Goal: Information Seeking & Learning: Learn about a topic

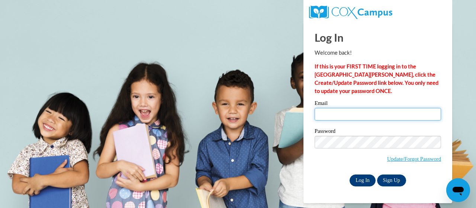
type input "carlye.burk@trschools.k12.wi.us"
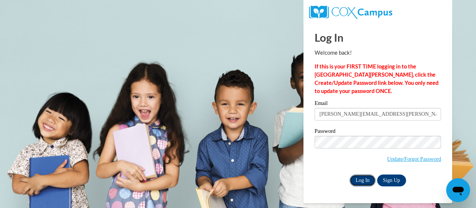
click at [362, 175] on input "Log In" at bounding box center [363, 181] width 26 height 12
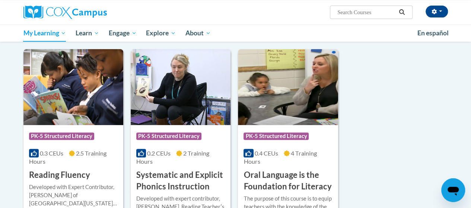
scroll to position [86, 0]
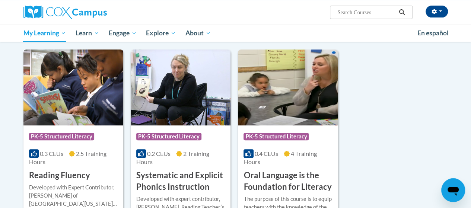
click at [79, 88] on img at bounding box center [73, 88] width 100 height 76
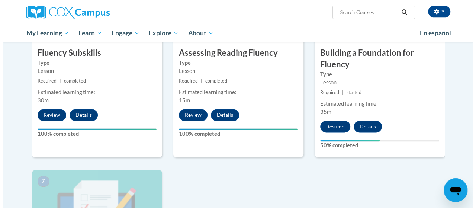
scroll to position [441, 0]
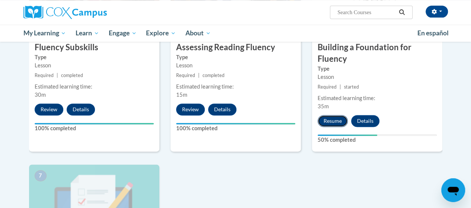
click at [333, 115] on button "Resume" at bounding box center [332, 121] width 30 height 12
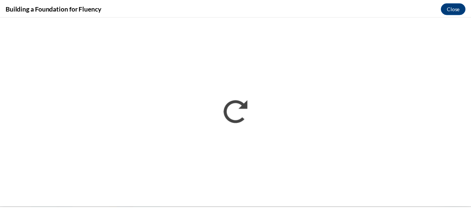
scroll to position [0, 0]
click at [454, 7] on button "Close" at bounding box center [458, 8] width 25 height 12
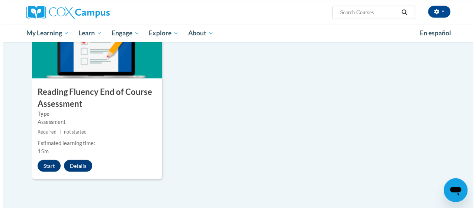
scroll to position [601, 0]
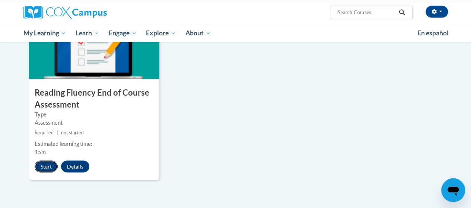
click at [42, 168] on button "Start" at bounding box center [46, 166] width 23 height 12
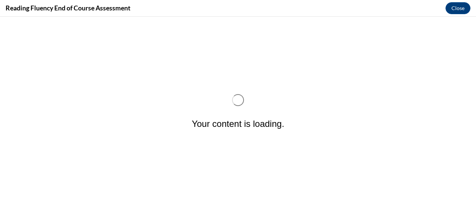
scroll to position [0, 0]
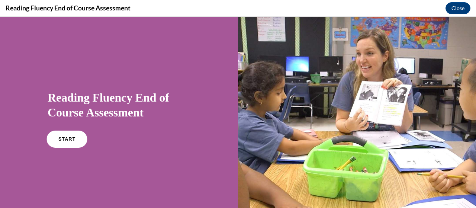
click at [70, 140] on span "START" at bounding box center [66, 140] width 17 height 6
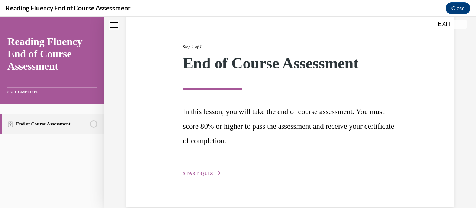
scroll to position [91, 0]
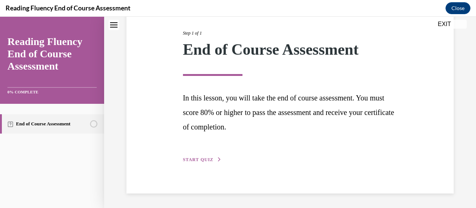
click at [203, 161] on span "START QUIZ" at bounding box center [198, 159] width 31 height 5
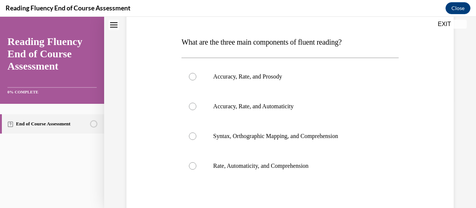
scroll to position [109, 0]
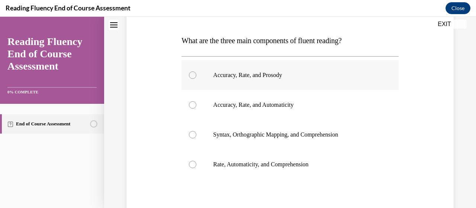
click at [239, 80] on label "Accuracy, Rate, and Prosody" at bounding box center [290, 75] width 217 height 30
click at [197, 79] on input "Accuracy, Rate, and Prosody" at bounding box center [192, 74] width 7 height 7
radio input "true"
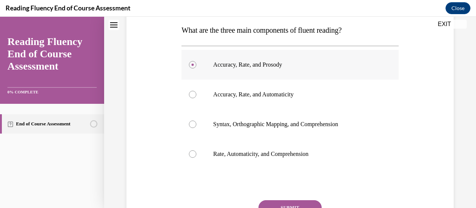
scroll to position [119, 0]
click at [294, 204] on button "SUBMIT" at bounding box center [290, 208] width 63 height 15
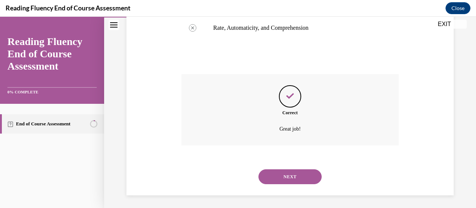
scroll to position [248, 0]
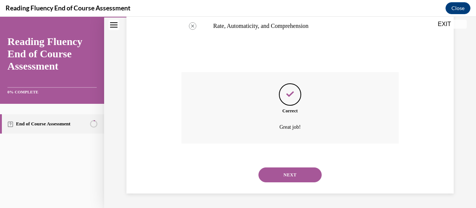
click at [291, 175] on button "NEXT" at bounding box center [290, 174] width 63 height 15
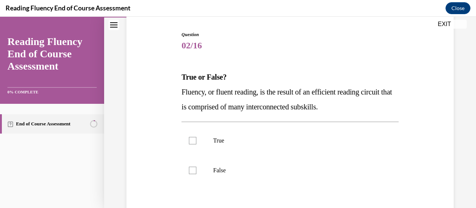
scroll to position [90, 0]
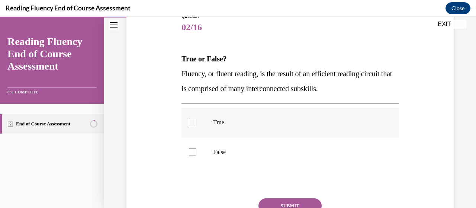
click at [225, 125] on p "True" at bounding box center [296, 122] width 167 height 7
click at [197, 125] on input "True" at bounding box center [192, 122] width 7 height 7
checkbox input "true"
click at [282, 201] on button "SUBMIT" at bounding box center [290, 205] width 63 height 15
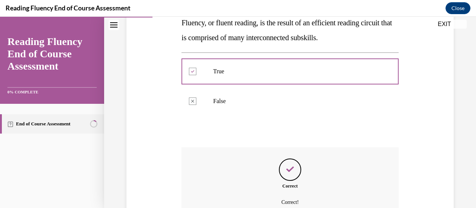
click at [282, 201] on div "Question 02/16 True or False? Fluency, or fluent reading, is the result of an e…" at bounding box center [290, 91] width 372 height 385
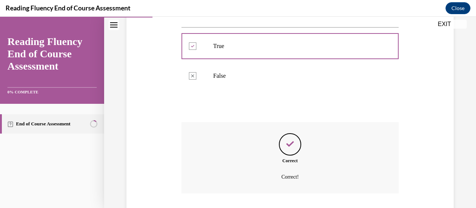
scroll to position [217, 0]
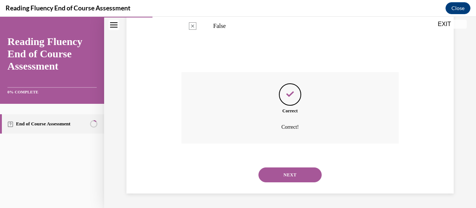
click at [289, 175] on button "NEXT" at bounding box center [290, 174] width 63 height 15
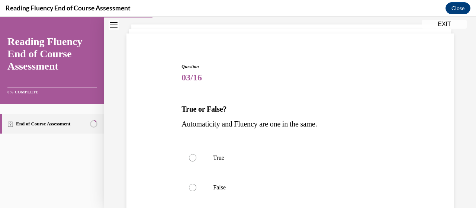
scroll to position [67, 0]
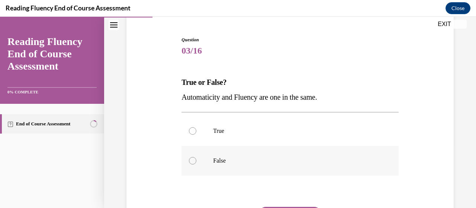
click at [230, 155] on label "False" at bounding box center [290, 161] width 217 height 30
click at [197, 157] on input "False" at bounding box center [192, 160] width 7 height 7
radio input "true"
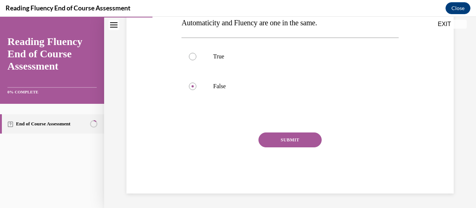
click at [287, 134] on button "SUBMIT" at bounding box center [290, 140] width 63 height 15
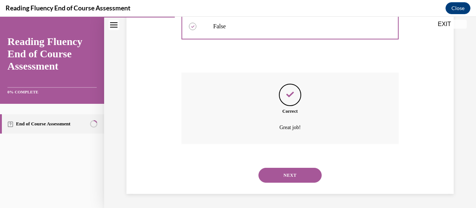
scroll to position [202, 0]
click at [301, 184] on div "NEXT" at bounding box center [290, 175] width 217 height 30
click at [298, 179] on button "NEXT" at bounding box center [290, 174] width 63 height 15
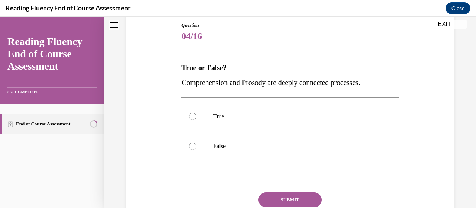
scroll to position [82, 0]
click at [246, 103] on label "True" at bounding box center [290, 116] width 217 height 30
click at [197, 112] on input "True" at bounding box center [192, 115] width 7 height 7
radio input "true"
click at [301, 203] on button "SUBMIT" at bounding box center [290, 199] width 63 height 15
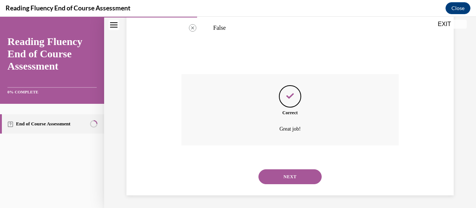
scroll to position [202, 0]
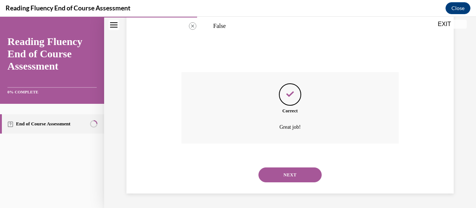
click at [300, 179] on button "NEXT" at bounding box center [290, 174] width 63 height 15
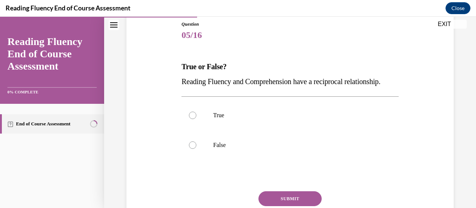
scroll to position [99, 0]
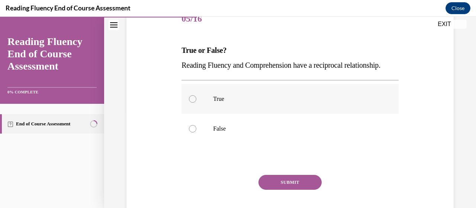
click at [269, 103] on p "True" at bounding box center [296, 98] width 167 height 7
click at [197, 103] on input "True" at bounding box center [192, 98] width 7 height 7
radio input "true"
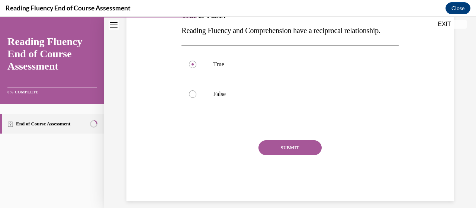
click at [285, 155] on button "SUBMIT" at bounding box center [290, 147] width 63 height 15
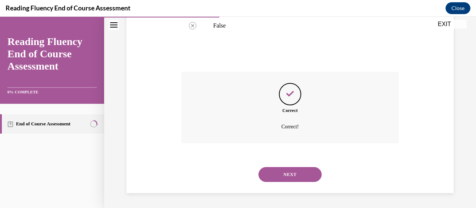
scroll to position [217, 0]
click at [302, 174] on button "NEXT" at bounding box center [290, 174] width 63 height 15
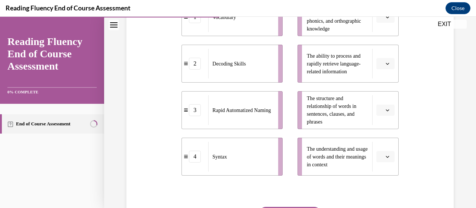
scroll to position [198, 0]
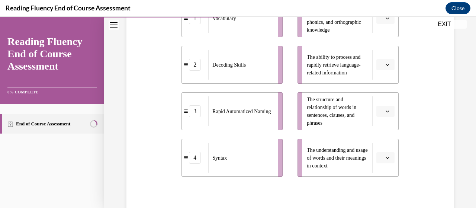
click at [386, 159] on icon "button" at bounding box center [388, 158] width 4 height 4
click at [386, 96] on div "1" at bounding box center [380, 96] width 18 height 15
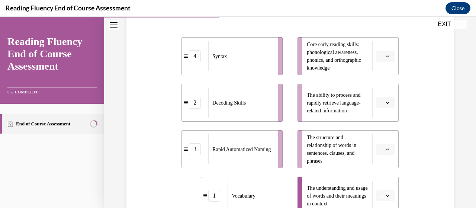
scroll to position [161, 0]
click at [385, 148] on span "button" at bounding box center [387, 148] width 5 height 5
click at [378, 135] on span "4" at bounding box center [378, 133] width 3 height 6
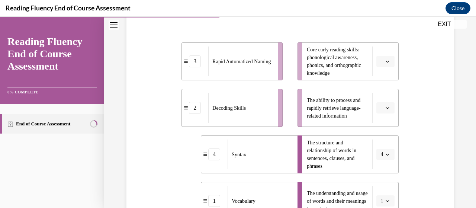
scroll to position [155, 0]
click at [382, 103] on button "button" at bounding box center [386, 108] width 18 height 11
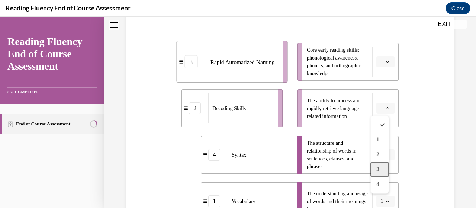
click at [377, 168] on span "3" at bounding box center [378, 169] width 3 height 6
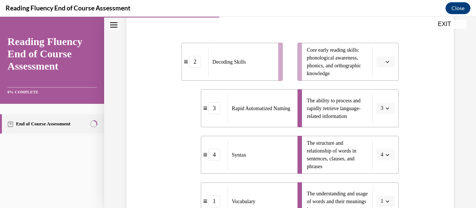
scroll to position [108, 0]
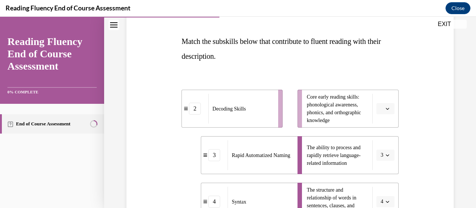
click at [380, 107] on button "button" at bounding box center [386, 108] width 18 height 11
click at [377, 156] on span "2" at bounding box center [378, 155] width 3 height 6
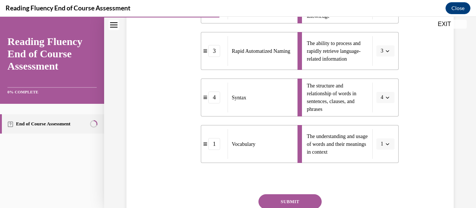
scroll to position [274, 0]
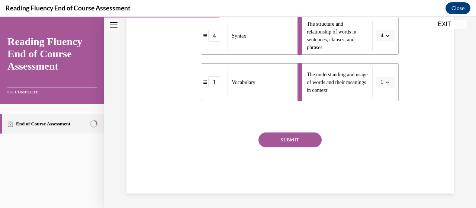
click at [301, 135] on button "SUBMIT" at bounding box center [290, 140] width 63 height 15
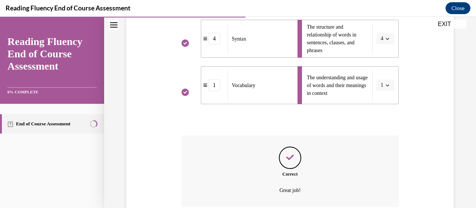
scroll to position [334, 0]
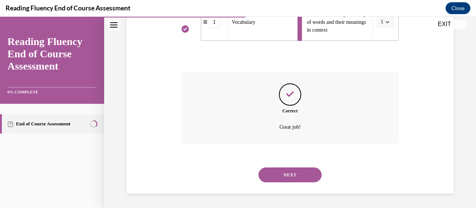
click at [290, 173] on button "NEXT" at bounding box center [290, 174] width 63 height 15
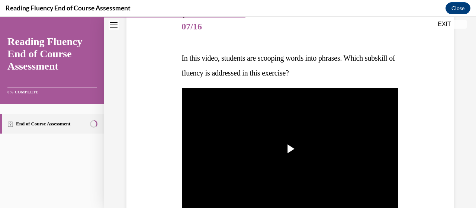
scroll to position [92, 0]
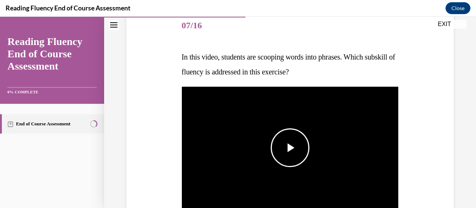
click at [290, 148] on span "Video player" at bounding box center [290, 148] width 0 height 0
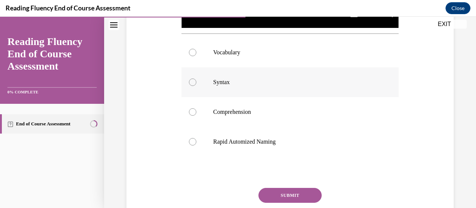
scroll to position [274, 0]
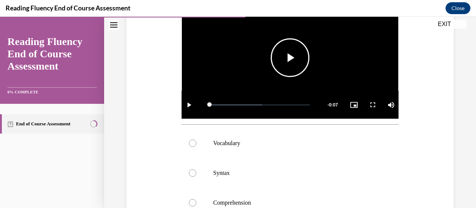
click at [290, 58] on span "Video player" at bounding box center [290, 58] width 0 height 0
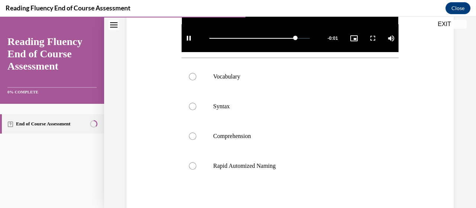
scroll to position [250, 0]
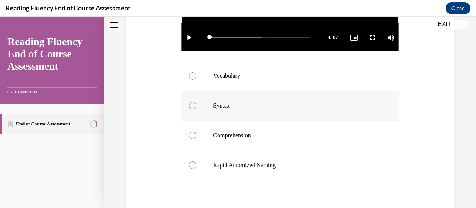
drag, startPoint x: 249, startPoint y: 107, endPoint x: 202, endPoint y: 104, distance: 46.6
click at [202, 104] on label "Syntax" at bounding box center [290, 106] width 217 height 30
click at [197, 104] on input "Syntax" at bounding box center [192, 105] width 7 height 7
radio input "true"
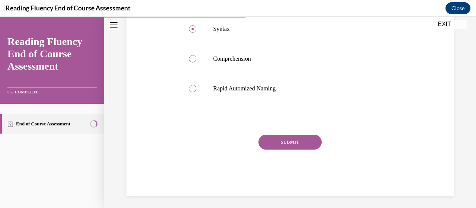
click at [271, 144] on button "SUBMIT" at bounding box center [290, 142] width 63 height 15
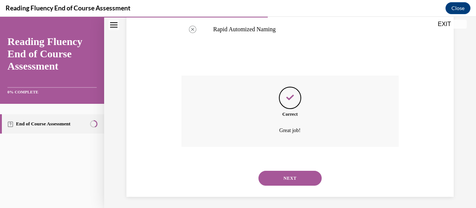
scroll to position [387, 0]
click at [297, 178] on button "NEXT" at bounding box center [290, 177] width 63 height 15
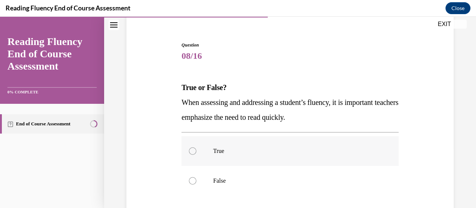
scroll to position [108, 0]
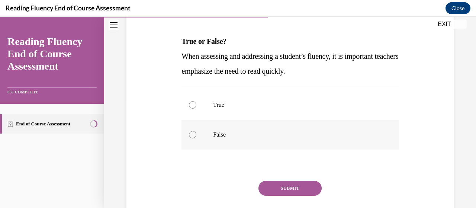
click at [272, 126] on label "False" at bounding box center [290, 135] width 217 height 30
click at [197, 131] on input "False" at bounding box center [192, 134] width 7 height 7
radio input "true"
click at [297, 182] on button "SUBMIT" at bounding box center [290, 188] width 63 height 15
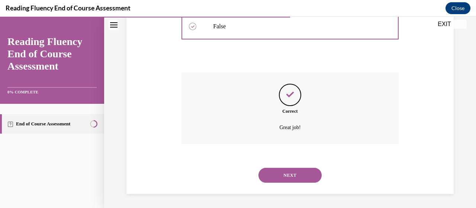
scroll to position [217, 0]
click at [287, 181] on button "NEXT" at bounding box center [290, 174] width 63 height 15
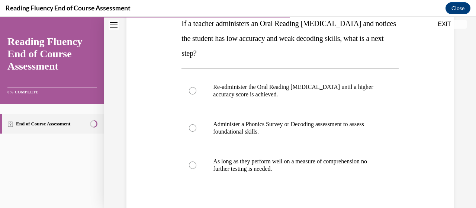
scroll to position [127, 0]
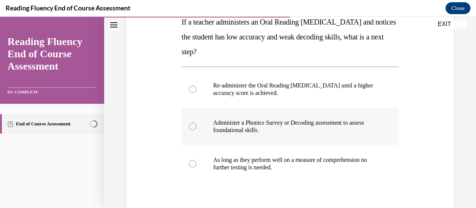
click at [289, 125] on p "Administer a Phonics Survey or Decoding assessment to assess foundational skill…" at bounding box center [296, 126] width 167 height 15
click at [197, 125] on input "Administer a Phonics Survey or Decoding assessment to assess foundational skill…" at bounding box center [192, 126] width 7 height 7
radio input "true"
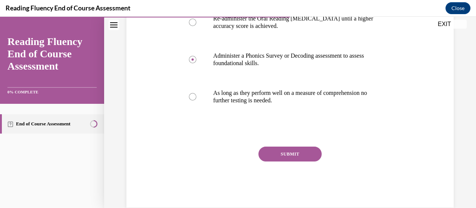
scroll to position [197, 0]
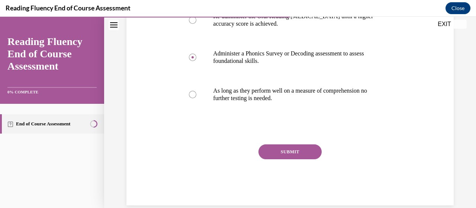
click at [280, 153] on button "SUBMIT" at bounding box center [290, 151] width 63 height 15
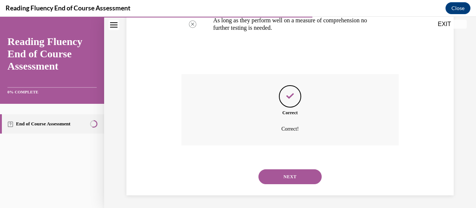
scroll to position [269, 0]
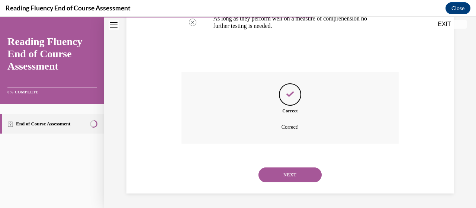
click at [278, 172] on button "NEXT" at bounding box center [290, 174] width 63 height 15
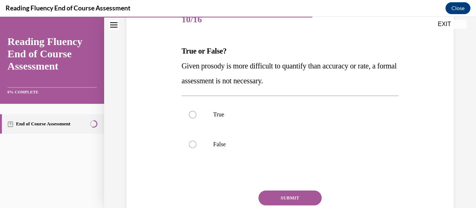
scroll to position [98, 0]
click at [253, 126] on label "True" at bounding box center [290, 115] width 217 height 30
click at [197, 119] on input "True" at bounding box center [192, 115] width 7 height 7
radio input "true"
click at [286, 200] on button "SUBMIT" at bounding box center [290, 198] width 63 height 15
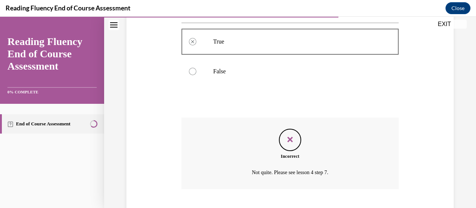
click at [286, 200] on button "SUBMIT" at bounding box center [290, 207] width 63 height 15
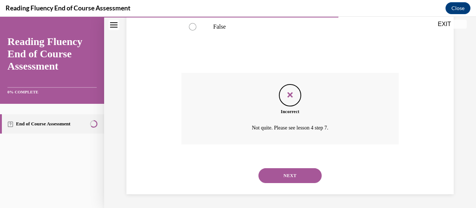
scroll to position [217, 0]
click at [286, 194] on div "SUBMIT NEXT" at bounding box center [290, 174] width 217 height 39
click at [286, 200] on div "Question 10/16 True or False? Given prosody is more difficult to quantify than …" at bounding box center [290, 16] width 372 height 385
click at [207, 38] on label "False" at bounding box center [290, 26] width 217 height 30
click at [195, 28] on label "False" at bounding box center [290, 26] width 217 height 30
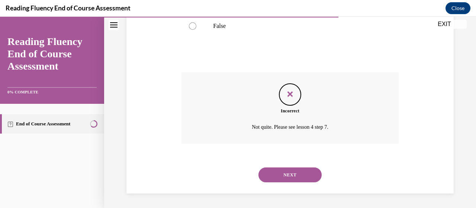
click at [293, 174] on button "NEXT" at bounding box center [290, 174] width 63 height 15
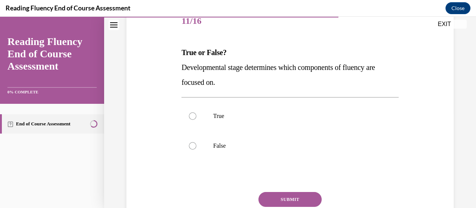
scroll to position [98, 0]
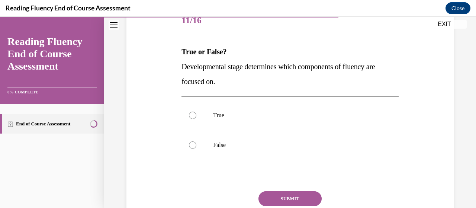
click at [243, 80] on p "Developmental stage determines which components of fluency are focused on." at bounding box center [290, 74] width 217 height 30
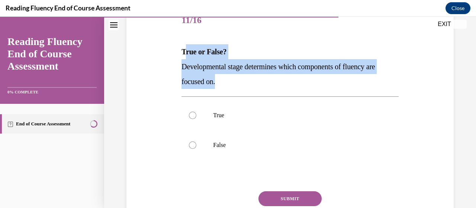
drag, startPoint x: 183, startPoint y: 56, endPoint x: 230, endPoint y: 83, distance: 54.2
click at [230, 83] on div "True or False? Developmental stage determines which components of fluency are f…" at bounding box center [290, 66] width 217 height 45
click at [230, 83] on p "Developmental stage determines which components of fluency are focused on." at bounding box center [290, 74] width 217 height 30
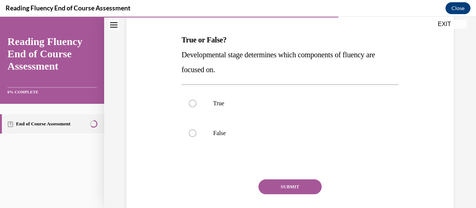
scroll to position [119, 0]
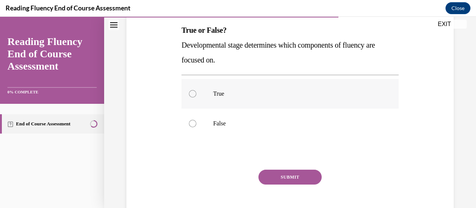
click at [213, 100] on label "True" at bounding box center [290, 94] width 217 height 30
click at [197, 98] on input "True" at bounding box center [192, 93] width 7 height 7
radio input "true"
click at [292, 177] on button "SUBMIT" at bounding box center [290, 177] width 63 height 15
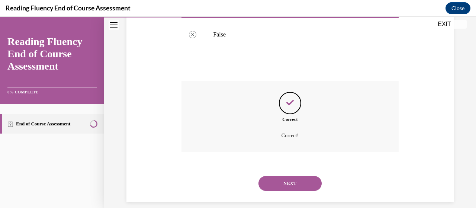
scroll to position [217, 0]
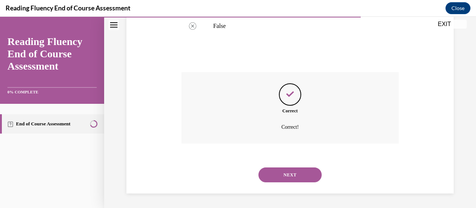
click at [289, 172] on button "NEXT" at bounding box center [290, 174] width 63 height 15
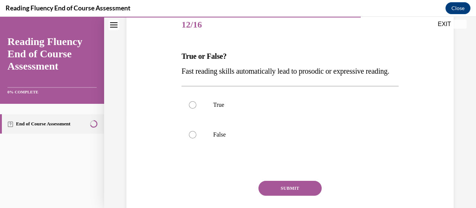
scroll to position [94, 0]
click at [279, 139] on label "False" at bounding box center [290, 134] width 217 height 30
click at [197, 138] on input "False" at bounding box center [192, 133] width 7 height 7
radio input "true"
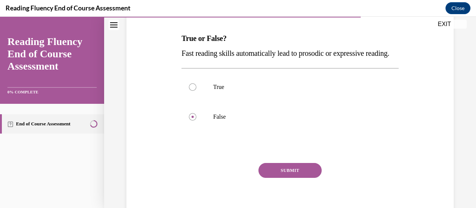
click at [274, 178] on button "SUBMIT" at bounding box center [290, 170] width 63 height 15
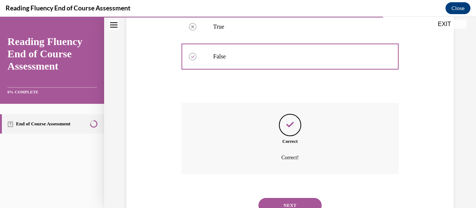
scroll to position [217, 0]
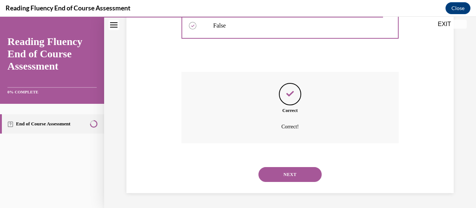
click at [274, 184] on div "NEXT" at bounding box center [290, 175] width 217 height 30
click at [281, 174] on button "NEXT" at bounding box center [290, 174] width 63 height 15
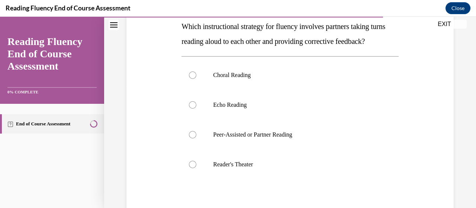
scroll to position [144, 0]
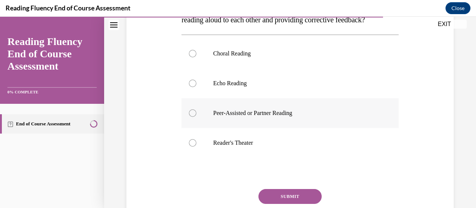
click at [282, 117] on p "Peer-Assisted or Partner Reading" at bounding box center [296, 112] width 167 height 7
click at [197, 117] on input "Peer-Assisted or Partner Reading" at bounding box center [192, 112] width 7 height 7
radio input "true"
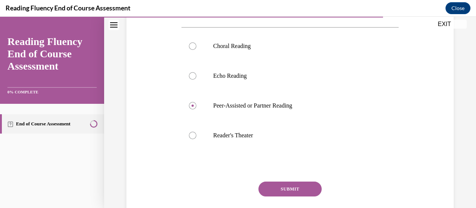
scroll to position [179, 0]
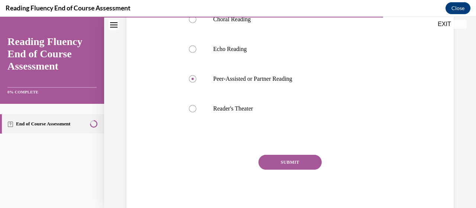
click at [305, 170] on button "SUBMIT" at bounding box center [290, 162] width 63 height 15
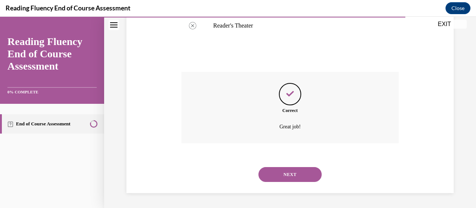
scroll to position [276, 0]
click at [304, 172] on button "NEXT" at bounding box center [290, 174] width 63 height 15
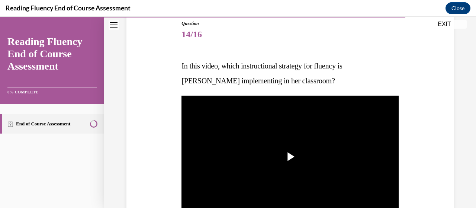
scroll to position [88, 0]
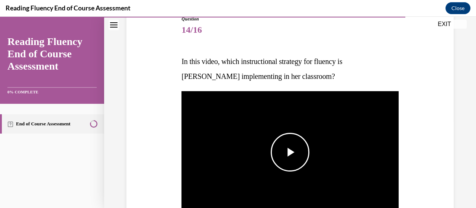
click at [290, 152] on span "Video player" at bounding box center [290, 152] width 0 height 0
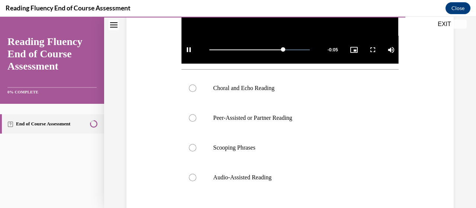
scroll to position [238, 0]
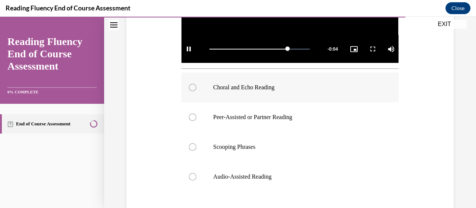
click at [246, 95] on label "Choral and Echo Reading" at bounding box center [290, 88] width 217 height 30
click at [197, 91] on input "Choral and Echo Reading" at bounding box center [192, 87] width 7 height 7
radio input "true"
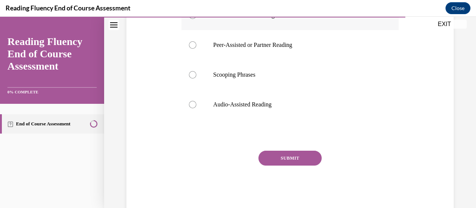
scroll to position [311, 0]
click at [287, 154] on button "SUBMIT" at bounding box center [290, 157] width 63 height 15
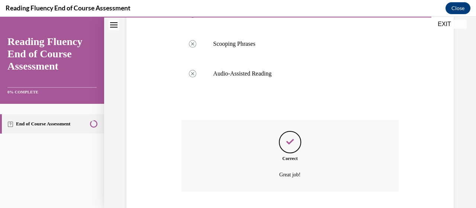
scroll to position [387, 0]
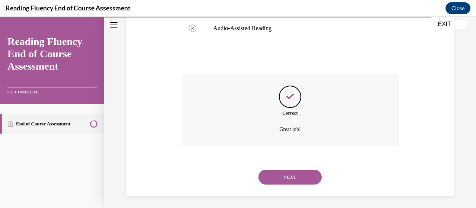
click at [287, 171] on button "NEXT" at bounding box center [290, 177] width 63 height 15
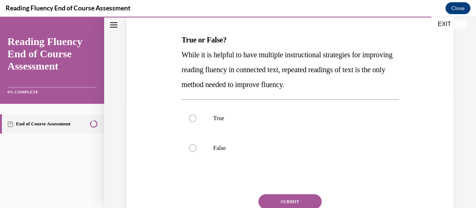
scroll to position [109, 0]
click at [247, 139] on label "False" at bounding box center [290, 148] width 217 height 30
click at [197, 144] on input "False" at bounding box center [192, 147] width 7 height 7
radio input "true"
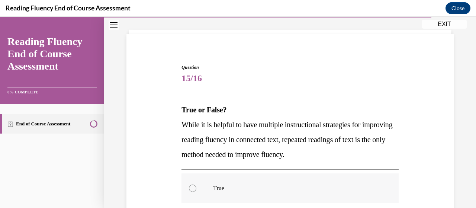
scroll to position [39, 0]
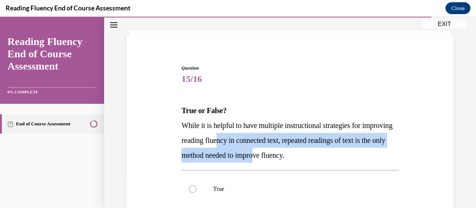
drag, startPoint x: 309, startPoint y: 151, endPoint x: 244, endPoint y: 140, distance: 65.7
click at [244, 140] on span "While it is helpful to have multiple instructional strategies for improving rea…" at bounding box center [287, 140] width 211 height 38
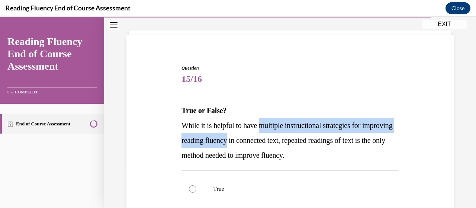
drag, startPoint x: 244, startPoint y: 140, endPoint x: 272, endPoint y: 130, distance: 29.9
click at [272, 130] on p "While it is helpful to have multiple instructional strategies for improving rea…" at bounding box center [290, 140] width 217 height 45
drag, startPoint x: 272, startPoint y: 130, endPoint x: 272, endPoint y: 145, distance: 14.9
click at [272, 145] on p "While it is helpful to have multiple instructional strategies for improving rea…" at bounding box center [290, 140] width 217 height 45
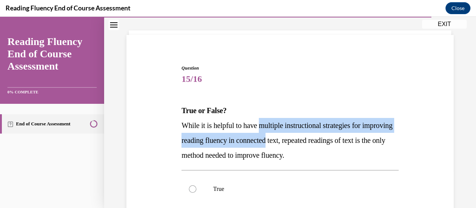
click at [272, 145] on p "While it is helpful to have multiple instructional strategies for improving rea…" at bounding box center [290, 140] width 217 height 45
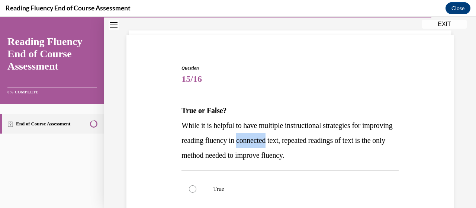
drag, startPoint x: 272, startPoint y: 145, endPoint x: 273, endPoint y: 136, distance: 8.9
click at [273, 136] on p "While it is helpful to have multiple instructional strategies for improving rea…" at bounding box center [290, 140] width 217 height 45
click at [273, 136] on span "While it is helpful to have multiple instructional strategies for improving rea…" at bounding box center [287, 140] width 211 height 38
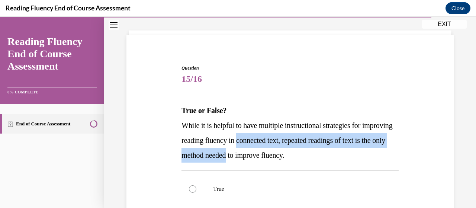
drag, startPoint x: 273, startPoint y: 136, endPoint x: 274, endPoint y: 150, distance: 13.4
click at [274, 150] on p "While it is helpful to have multiple instructional strategies for improving rea…" at bounding box center [290, 140] width 217 height 45
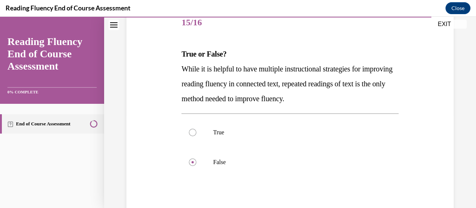
scroll to position [171, 0]
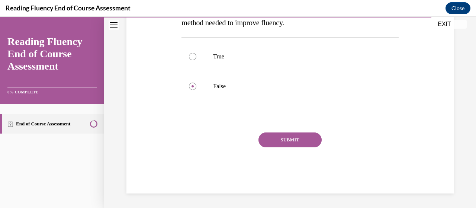
click at [282, 143] on button "SUBMIT" at bounding box center [290, 140] width 63 height 15
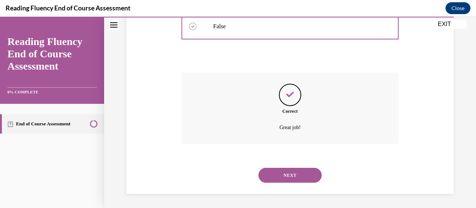
scroll to position [232, 0]
click at [274, 174] on button "NEXT" at bounding box center [290, 174] width 63 height 15
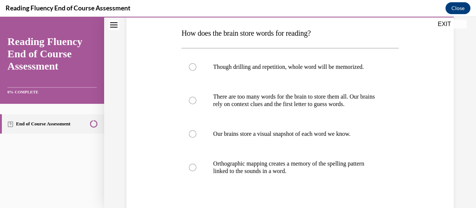
scroll to position [122, 0]
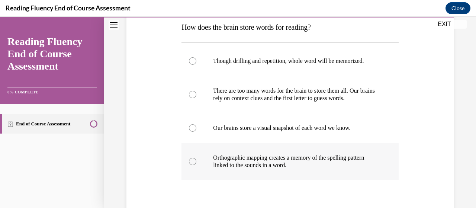
click at [351, 160] on p "Orthographic mapping creates a memory of the spelling pattern linked to the sou…" at bounding box center [296, 161] width 167 height 15
click at [197, 160] on input "Orthographic mapping creates a memory of the spelling pattern linked to the sou…" at bounding box center [192, 161] width 7 height 7
radio input "true"
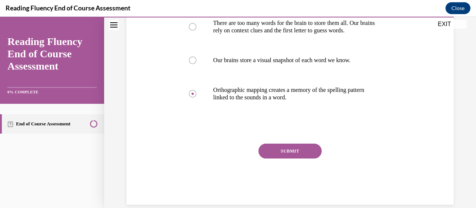
click at [287, 150] on button "SUBMIT" at bounding box center [290, 151] width 63 height 15
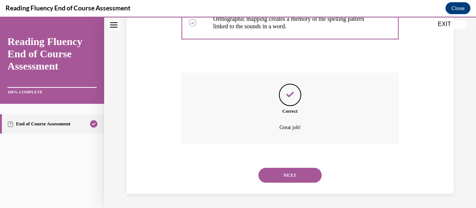
scroll to position [261, 0]
click at [291, 178] on button "NEXT" at bounding box center [290, 174] width 63 height 15
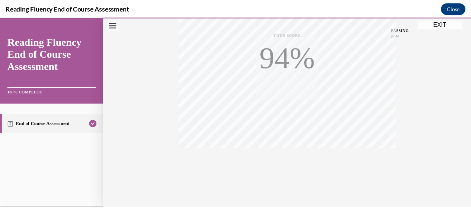
scroll to position [190, 0]
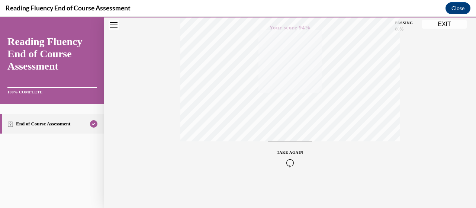
click at [447, 20] on button "EXIT" at bounding box center [444, 24] width 45 height 9
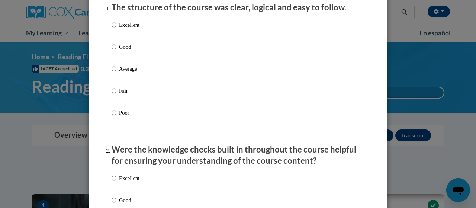
scroll to position [102, 0]
click at [121, 73] on p "Average" at bounding box center [129, 69] width 20 height 8
click at [116, 73] on input "Average" at bounding box center [114, 69] width 5 height 8
radio input "true"
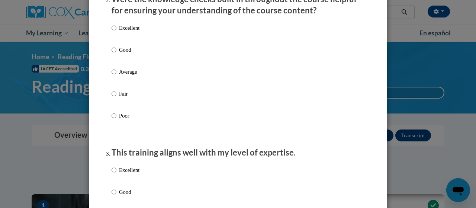
scroll to position [253, 0]
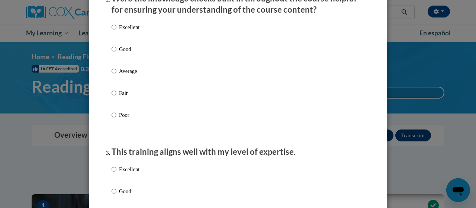
click at [128, 53] on p "Good" at bounding box center [129, 49] width 20 height 8
click at [116, 53] on input "Good" at bounding box center [114, 49] width 5 height 8
radio input "true"
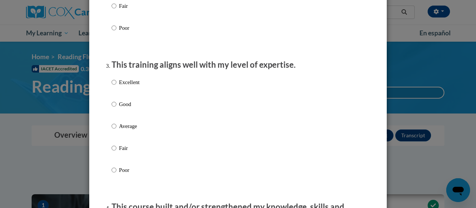
scroll to position [348, 0]
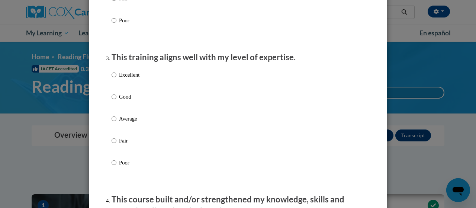
click at [120, 113] on label "Good" at bounding box center [126, 103] width 28 height 20
click at [116, 101] on input "Good" at bounding box center [114, 97] width 5 height 8
radio input "true"
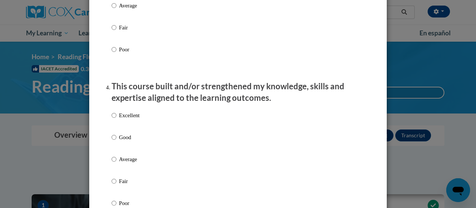
scroll to position [461, 0]
click at [122, 141] on p "Good" at bounding box center [129, 137] width 20 height 8
click at [116, 141] on input "Good" at bounding box center [114, 137] width 5 height 8
radio input "true"
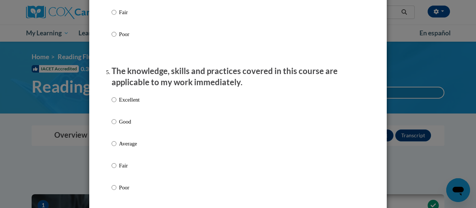
scroll to position [632, 0]
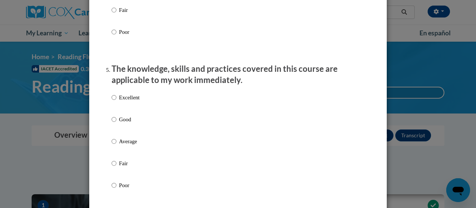
click at [119, 123] on p "Good" at bounding box center [129, 119] width 20 height 8
click at [116, 123] on input "Good" at bounding box center [114, 119] width 5 height 8
radio input "true"
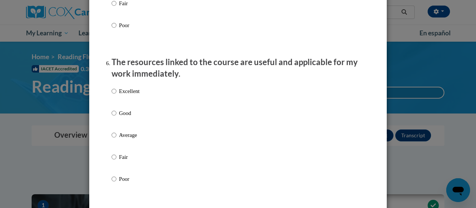
scroll to position [791, 0]
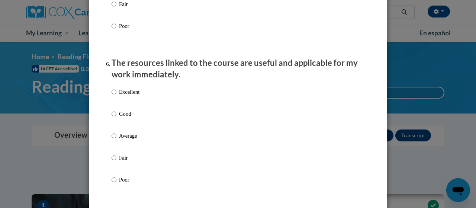
click at [119, 118] on p "Good" at bounding box center [129, 114] width 20 height 8
click at [116, 118] on input "Good" at bounding box center [114, 114] width 5 height 8
radio input "true"
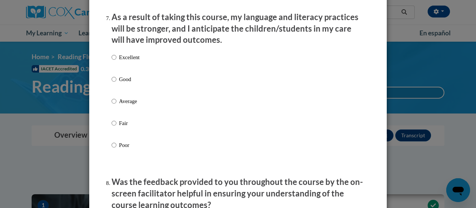
scroll to position [1001, 0]
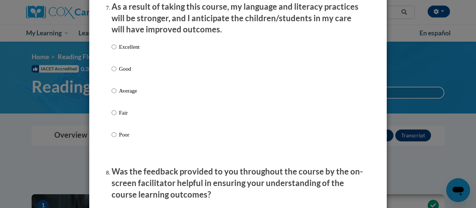
click at [124, 73] on p "Good" at bounding box center [129, 69] width 20 height 8
click at [116, 73] on input "Good" at bounding box center [114, 69] width 5 height 8
radio input "true"
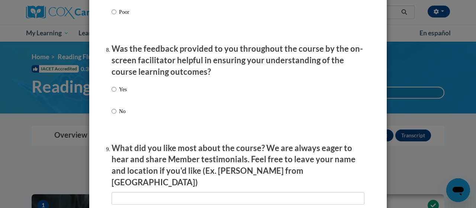
scroll to position [1125, 0]
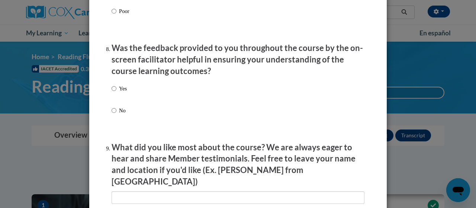
click at [119, 93] on p "Yes" at bounding box center [123, 88] width 8 height 8
click at [116, 93] on input "Yes" at bounding box center [114, 88] width 5 height 8
radio input "true"
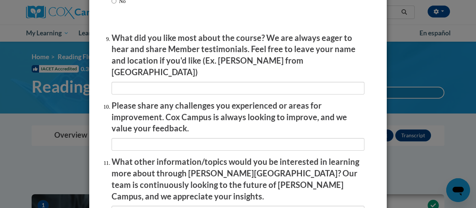
scroll to position [1235, 0]
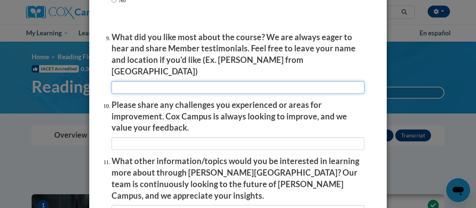
click at [174, 83] on input "textbox" at bounding box center [238, 87] width 253 height 13
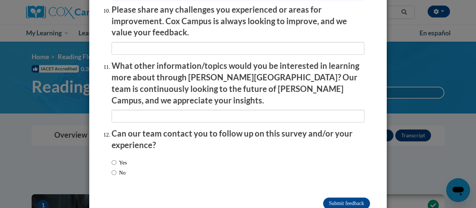
scroll to position [1330, 0]
click at [335, 198] on input "Submit feedback" at bounding box center [346, 204] width 47 height 12
